Goal: Information Seeking & Learning: Learn about a topic

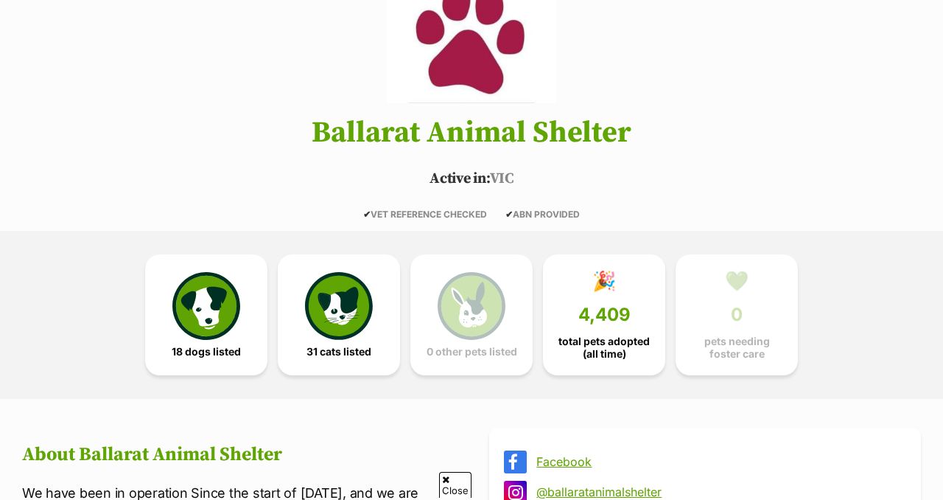
scroll to position [206, 0]
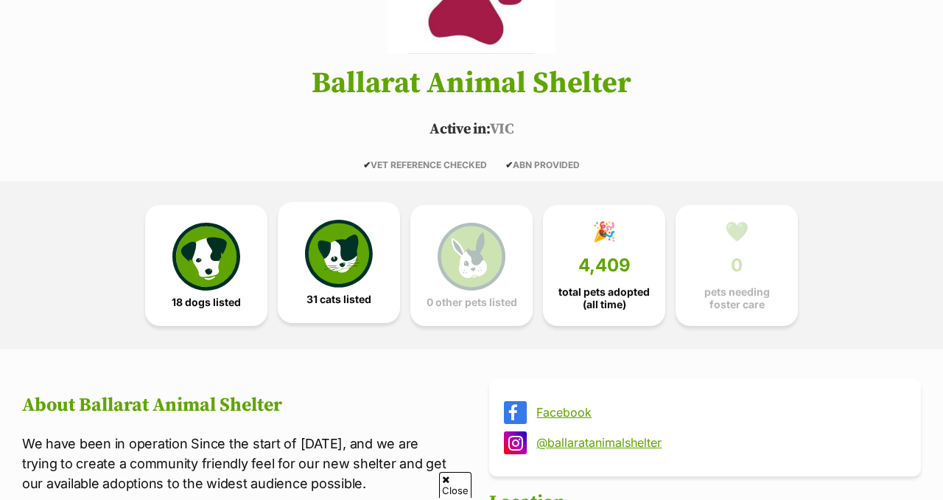
click at [316, 306] on link "31 cats listed" at bounding box center [339, 262] width 122 height 121
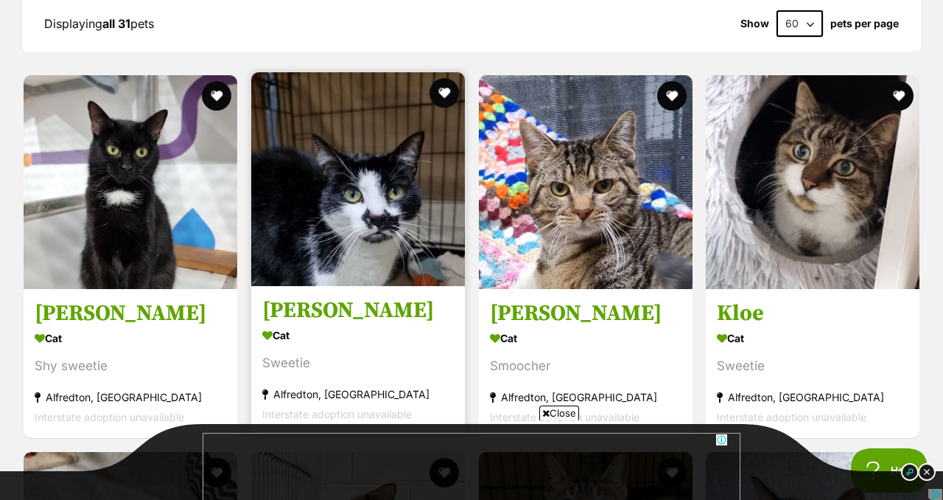
click at [337, 243] on img at bounding box center [358, 179] width 214 height 214
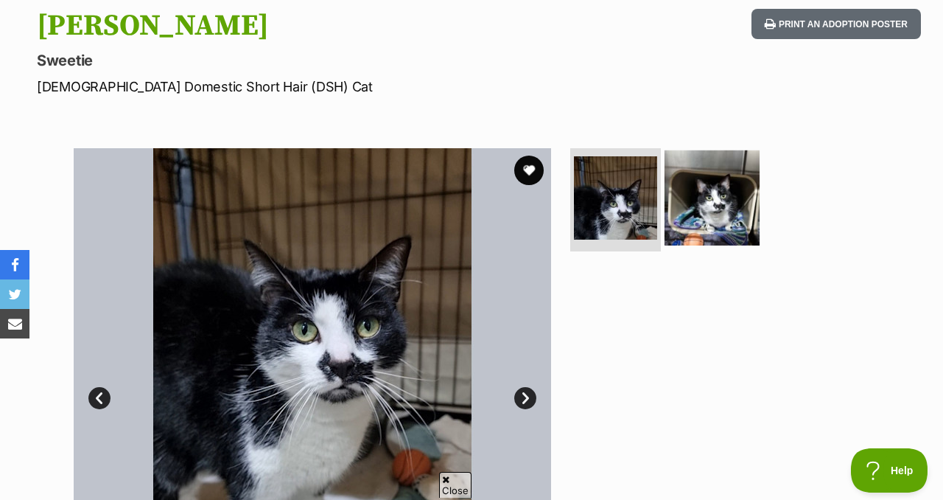
click at [698, 210] on img at bounding box center [712, 197] width 95 height 95
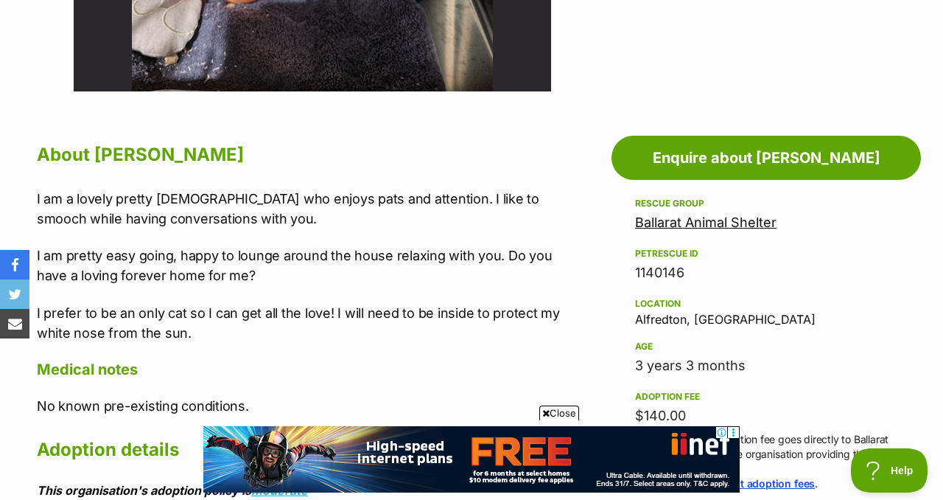
scroll to position [699, 0]
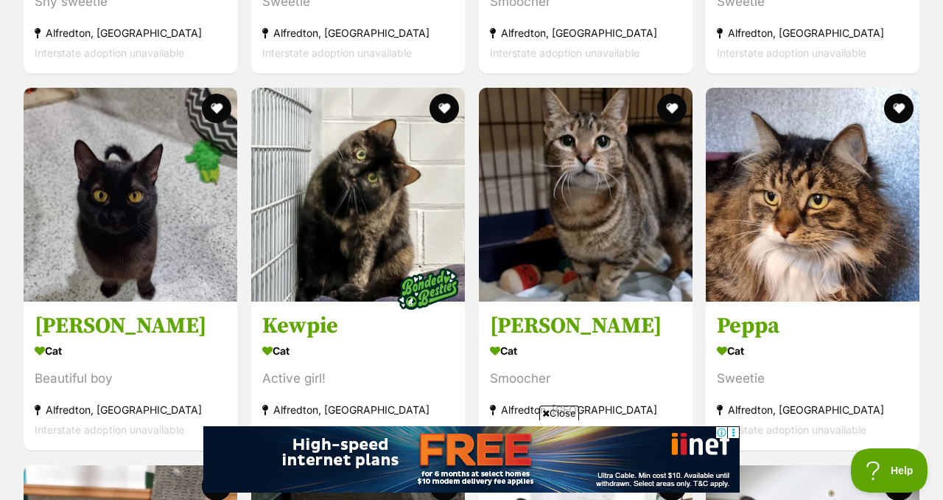
scroll to position [1770, 0]
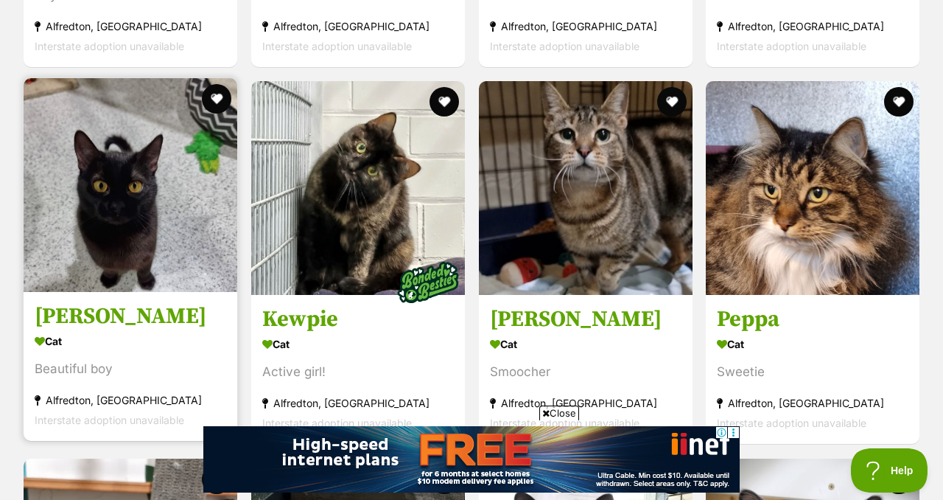
click at [96, 225] on img at bounding box center [131, 185] width 214 height 214
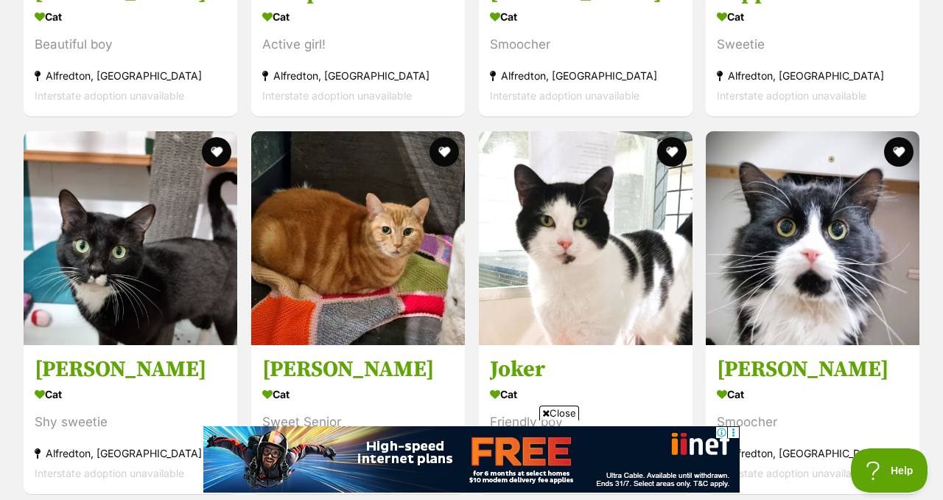
scroll to position [2092, 0]
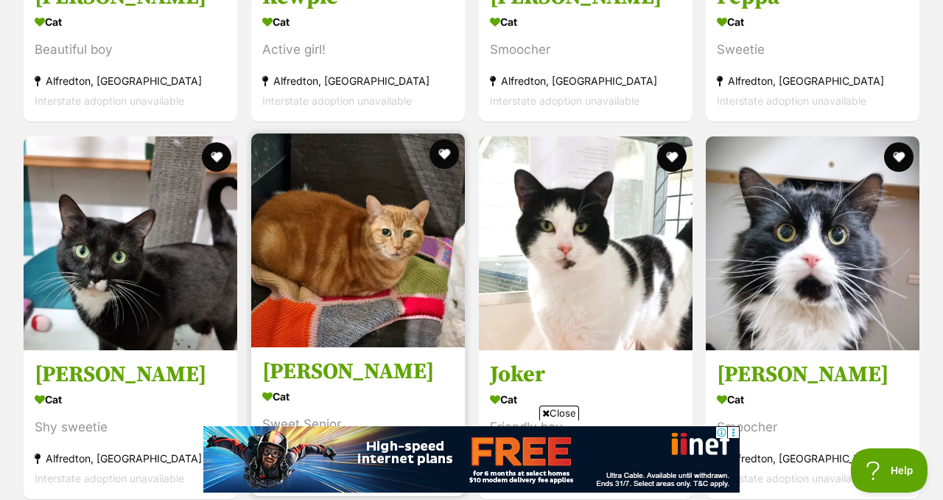
click at [364, 279] on img at bounding box center [358, 240] width 214 height 214
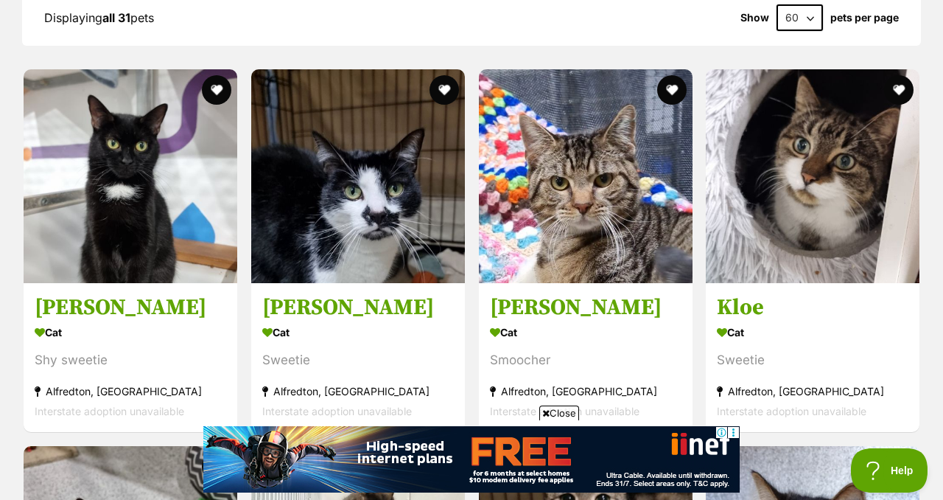
scroll to position [1406, 0]
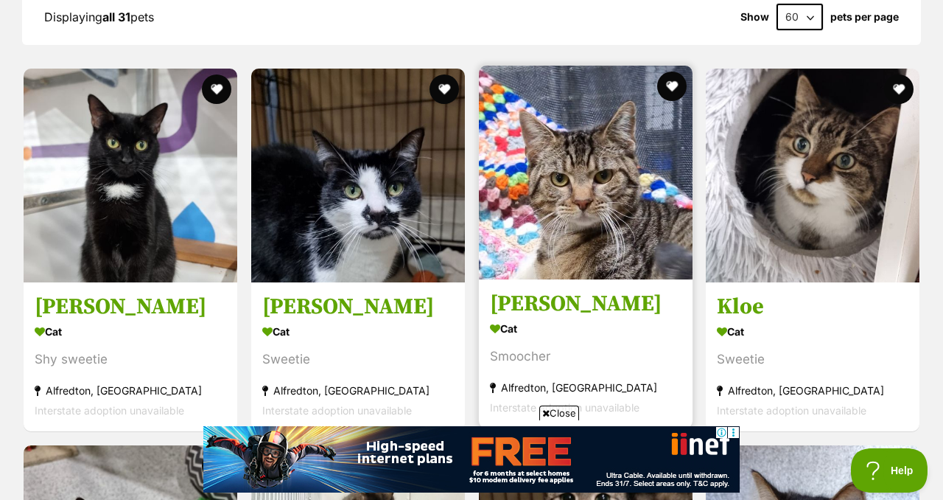
click at [543, 235] on img at bounding box center [586, 173] width 214 height 214
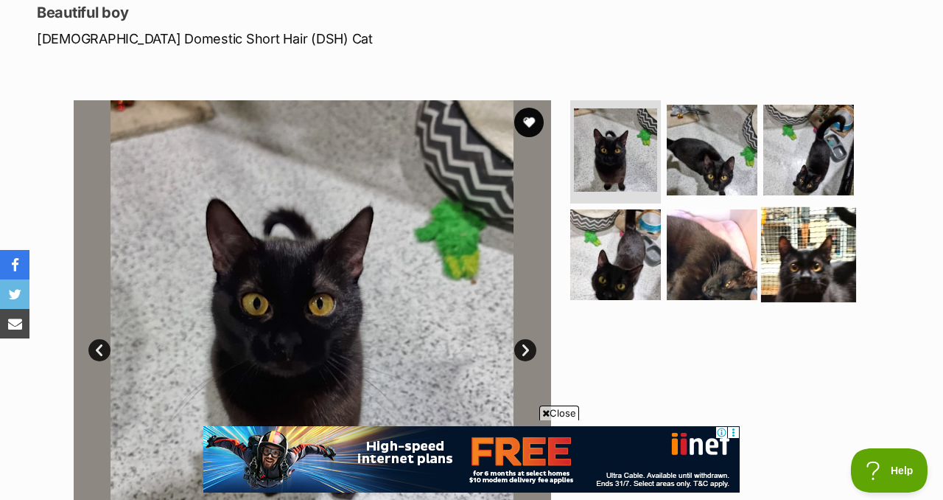
click at [779, 254] on img at bounding box center [808, 253] width 95 height 95
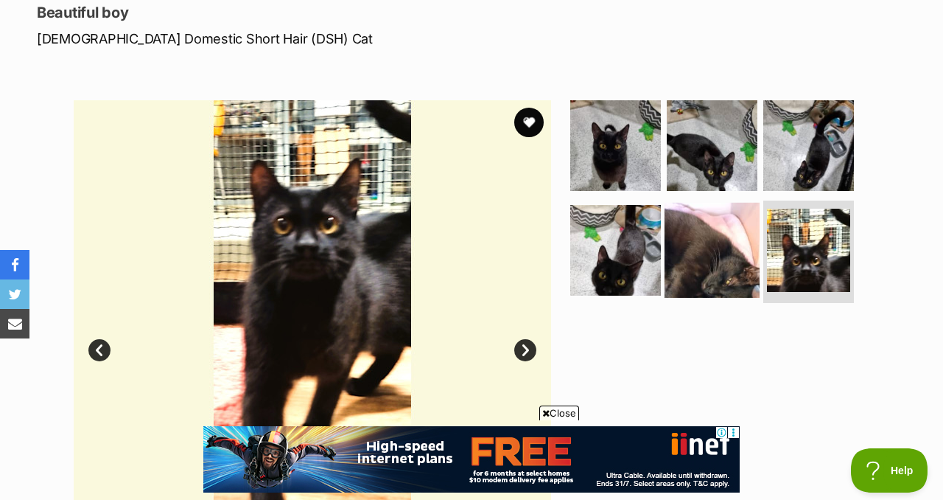
click at [751, 259] on img at bounding box center [712, 249] width 95 height 95
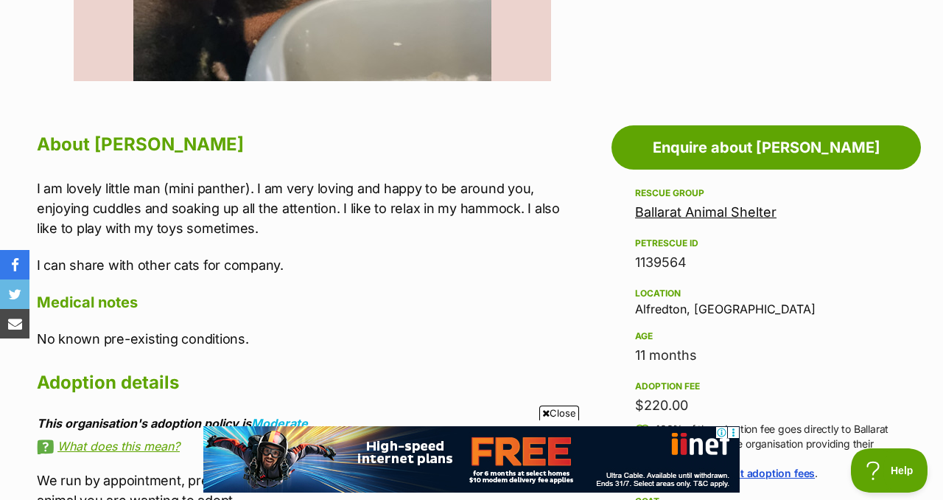
scroll to position [704, 0]
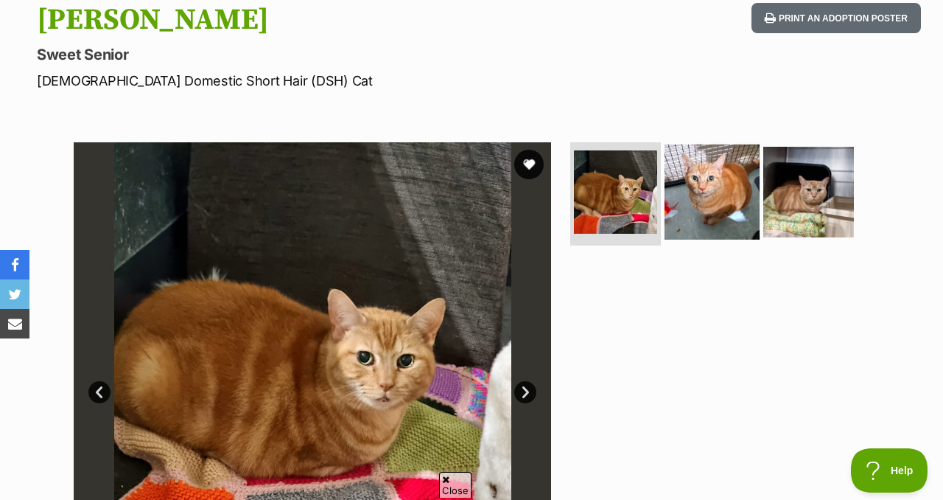
click at [714, 163] on img at bounding box center [712, 191] width 95 height 95
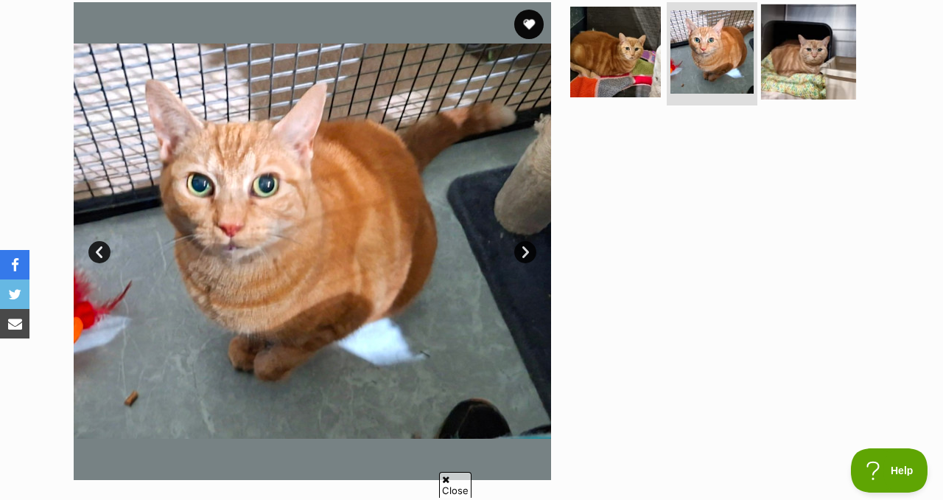
click at [793, 59] on img at bounding box center [808, 51] width 95 height 95
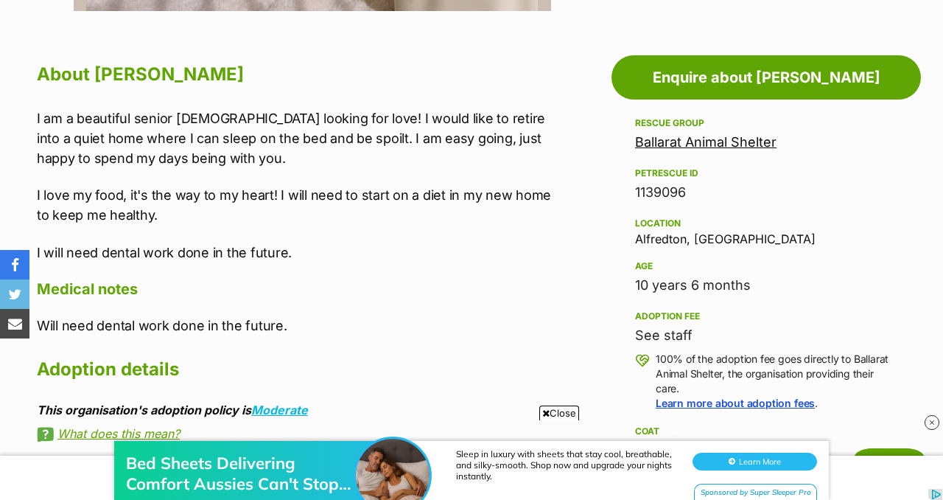
scroll to position [774, 0]
